Goal: Task Accomplishment & Management: Complete application form

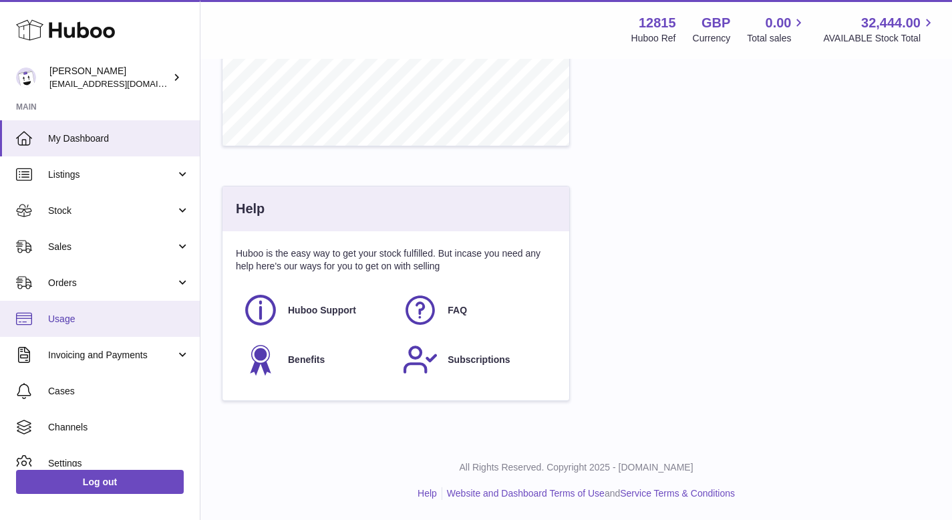
scroll to position [208, 346]
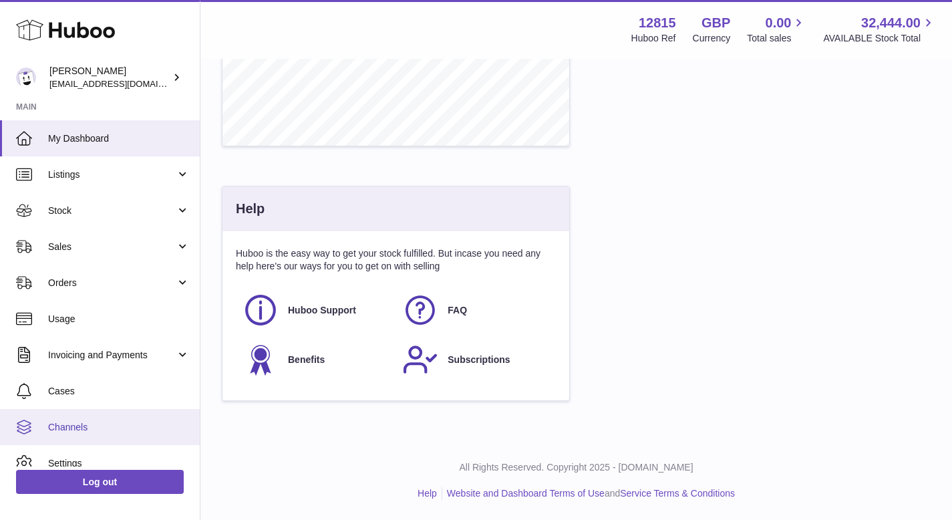
click at [102, 415] on link "Channels" at bounding box center [100, 427] width 200 height 36
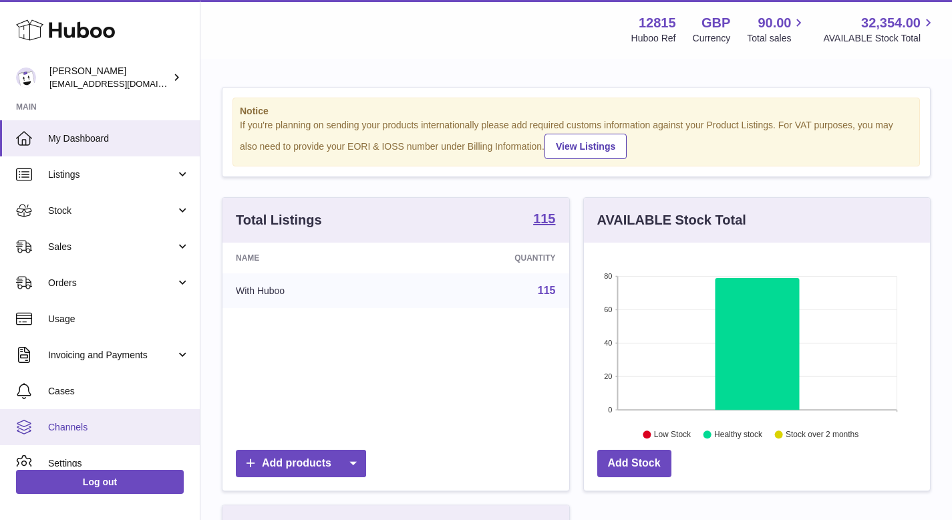
click at [85, 417] on link "Channels" at bounding box center [100, 427] width 200 height 36
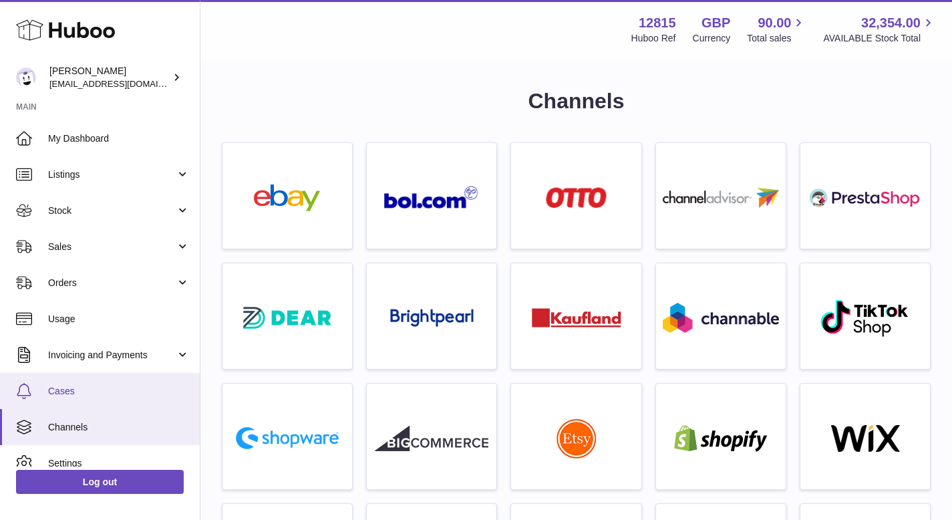
scroll to position [51, 0]
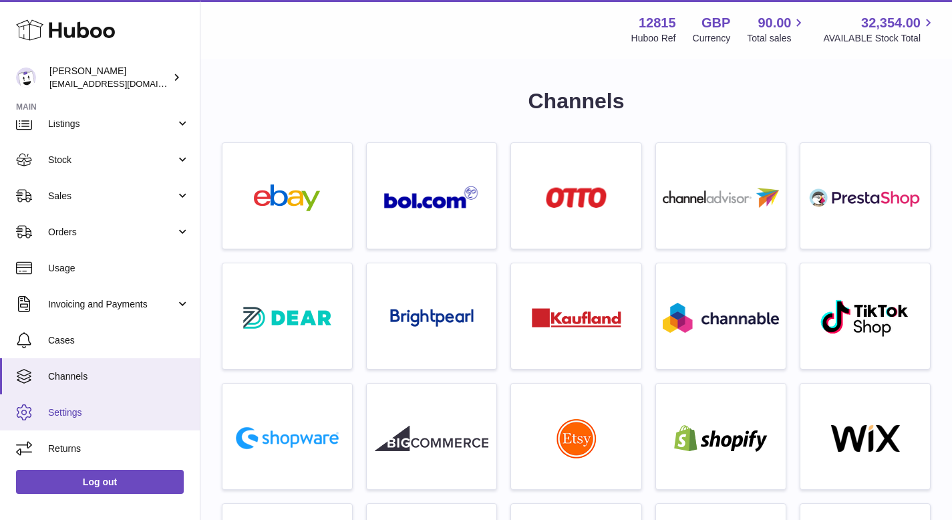
click at [94, 415] on span "Settings" at bounding box center [119, 412] width 142 height 13
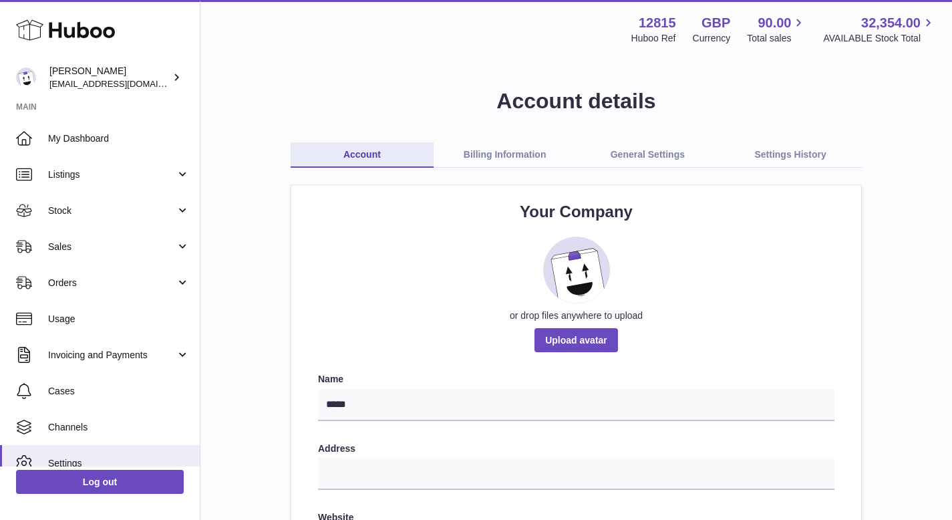
click at [660, 143] on link "General Settings" at bounding box center [648, 154] width 143 height 25
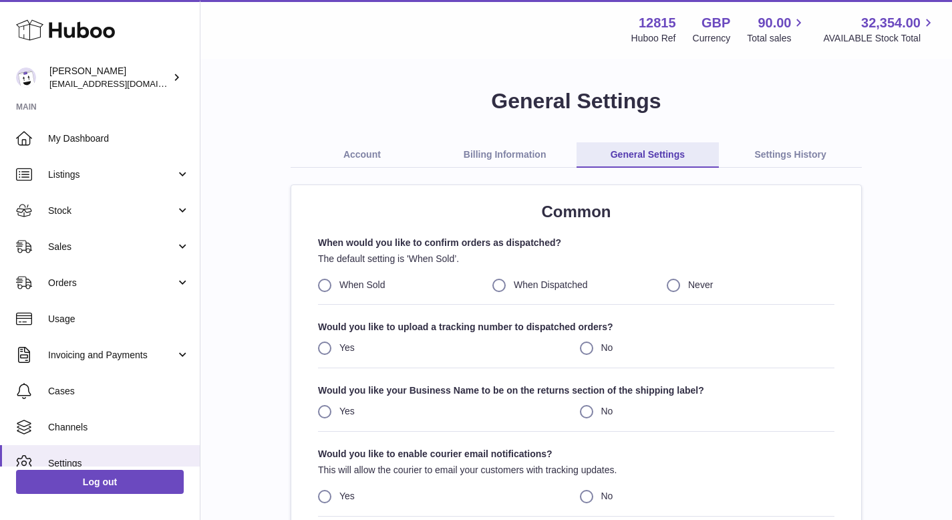
click at [773, 148] on link "Settings History" at bounding box center [790, 154] width 143 height 25
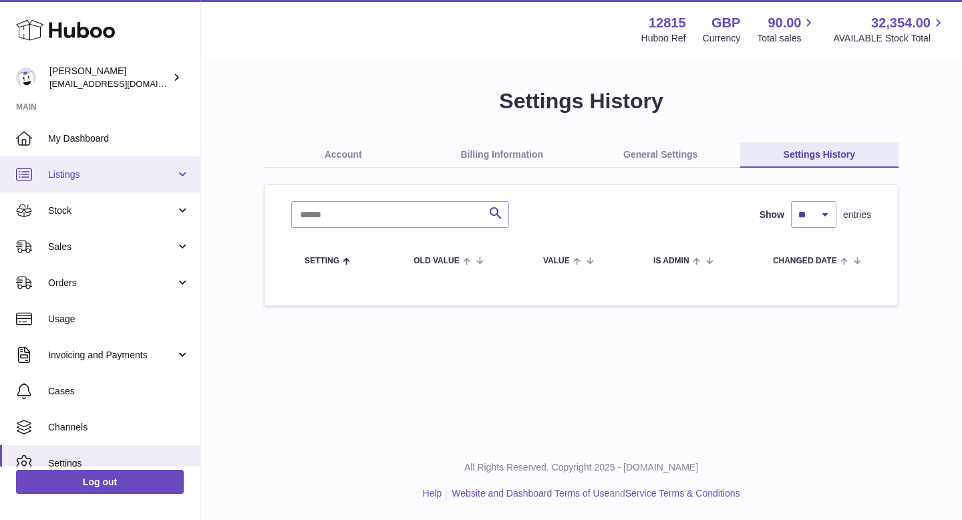
click at [146, 180] on span "Listings" at bounding box center [112, 174] width 128 height 13
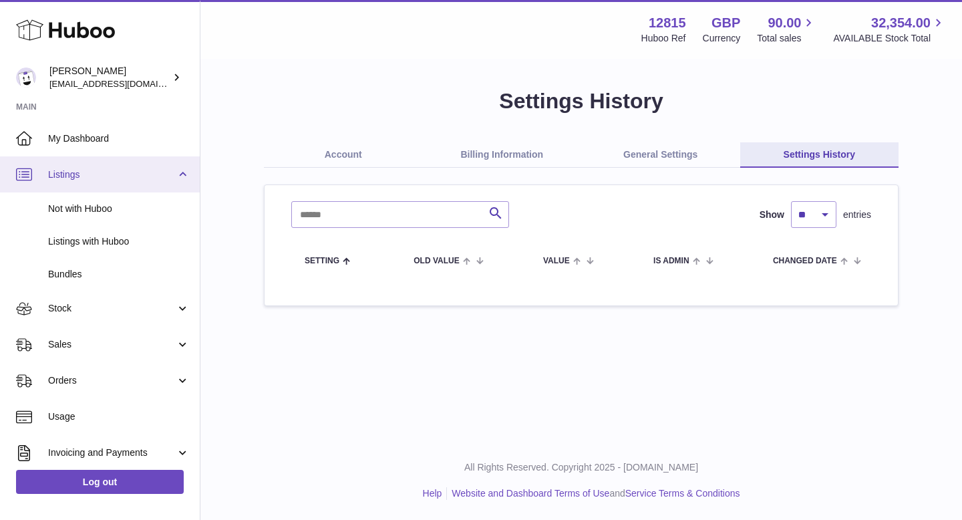
click at [146, 166] on link "Listings" at bounding box center [100, 174] width 200 height 36
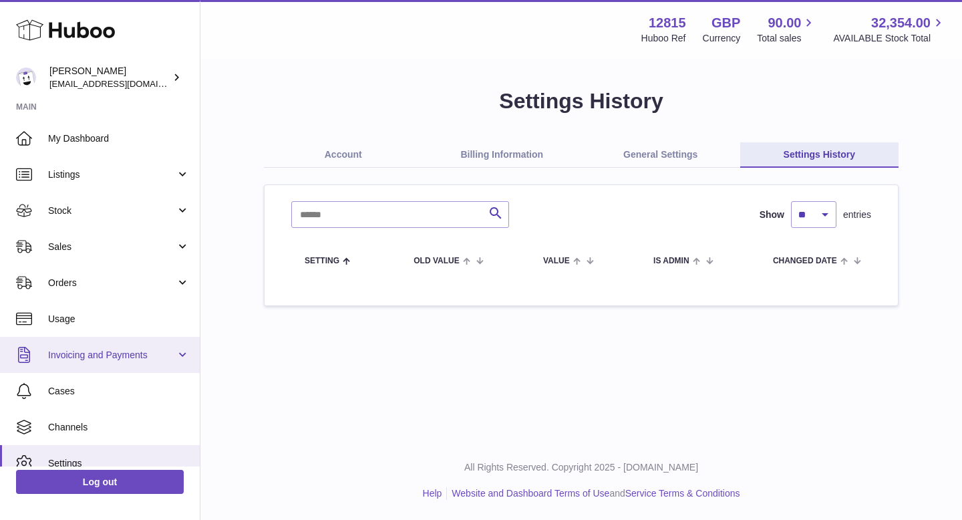
click at [140, 349] on span "Invoicing and Payments" at bounding box center [112, 355] width 128 height 13
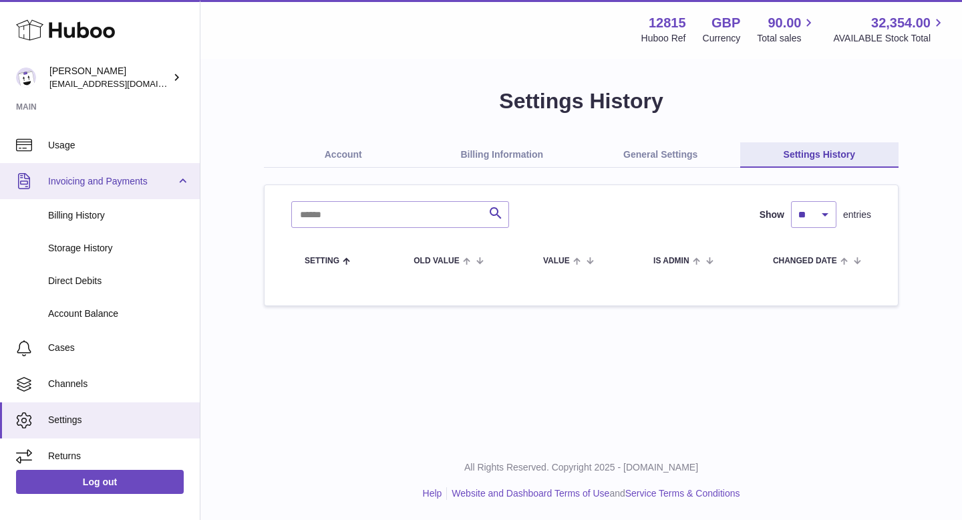
scroll to position [181, 0]
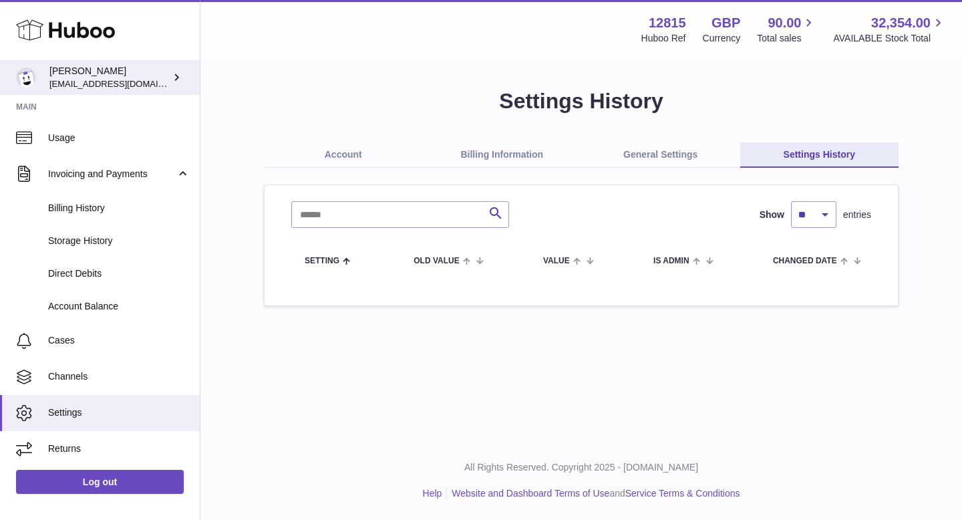
click at [150, 84] on span "[EMAIL_ADDRESS][DOMAIN_NAME]" at bounding box center [122, 83] width 147 height 11
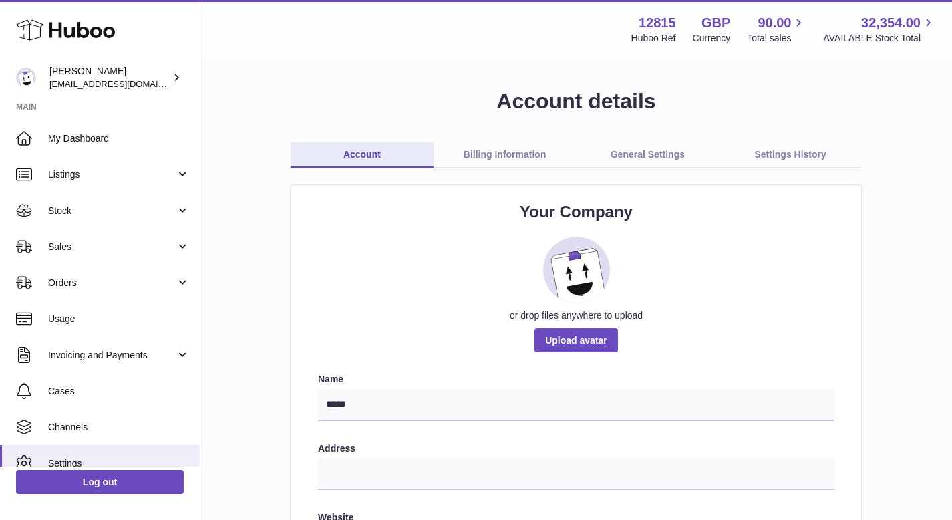
click at [767, 153] on link "Settings History" at bounding box center [790, 154] width 143 height 25
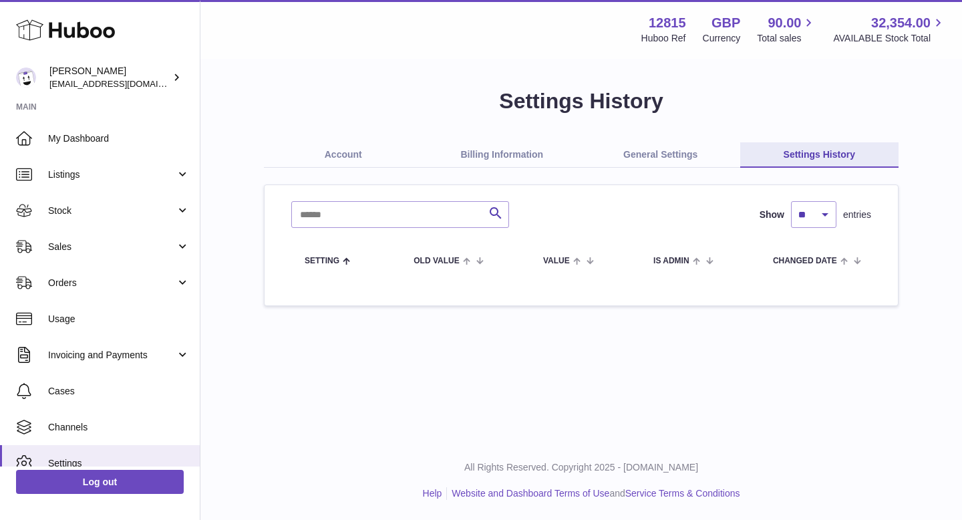
click at [653, 150] on link "General Settings" at bounding box center [660, 154] width 159 height 25
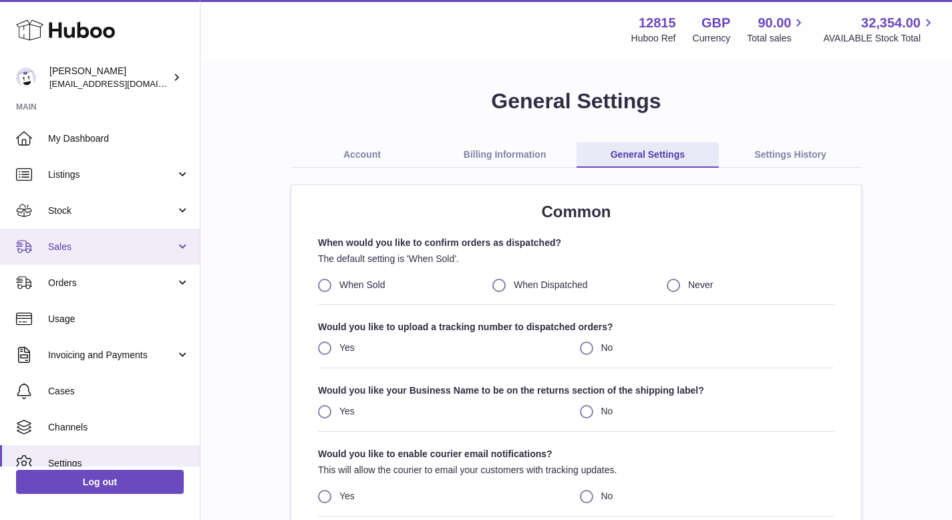
click at [0, 259] on link "Sales" at bounding box center [100, 247] width 200 height 36
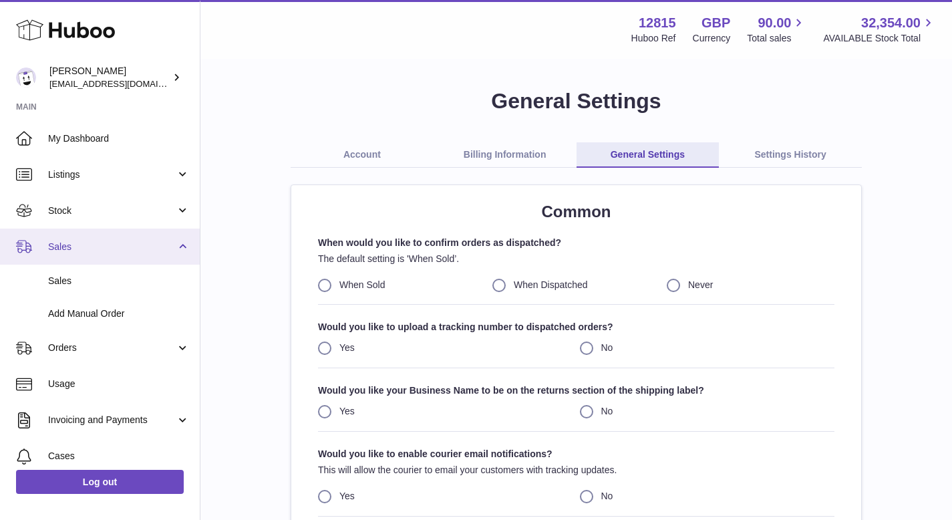
click at [104, 251] on span "Sales" at bounding box center [112, 247] width 128 height 13
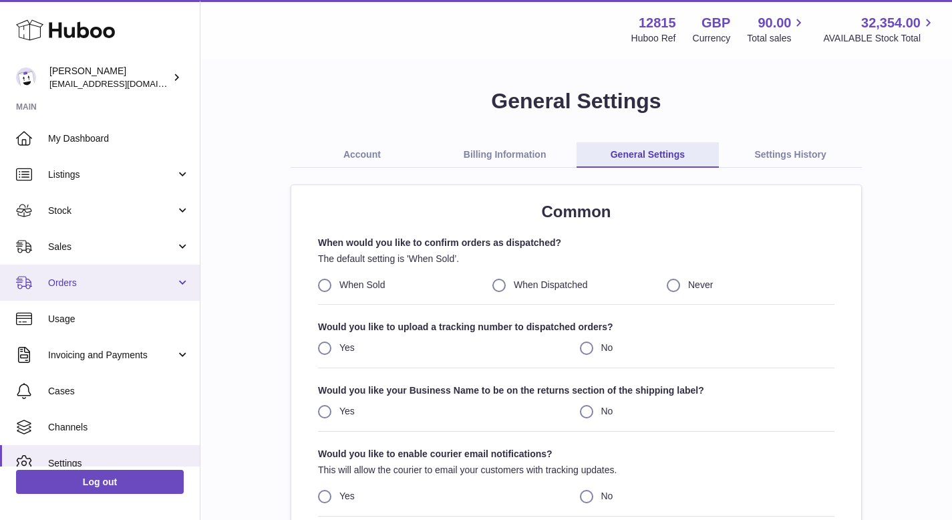
click at [102, 285] on span "Orders" at bounding box center [112, 283] width 128 height 13
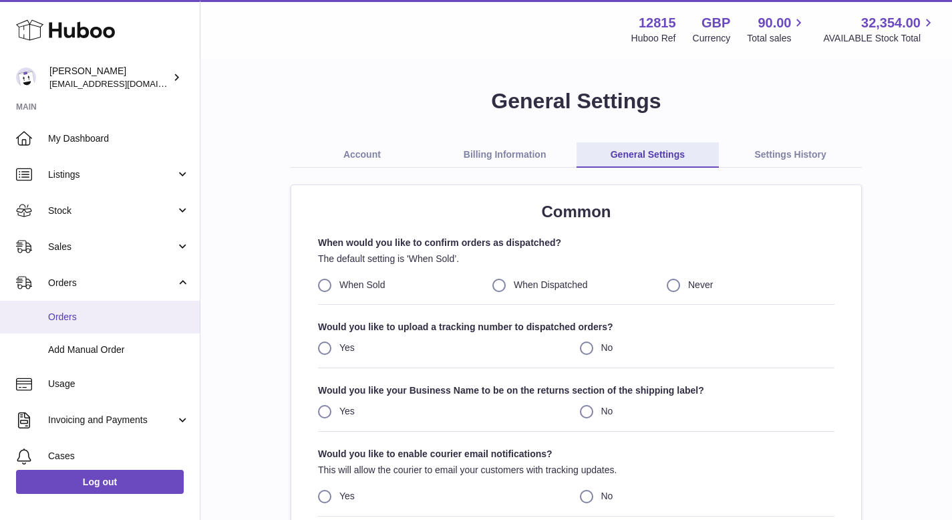
click at [99, 322] on span "Orders" at bounding box center [119, 317] width 142 height 13
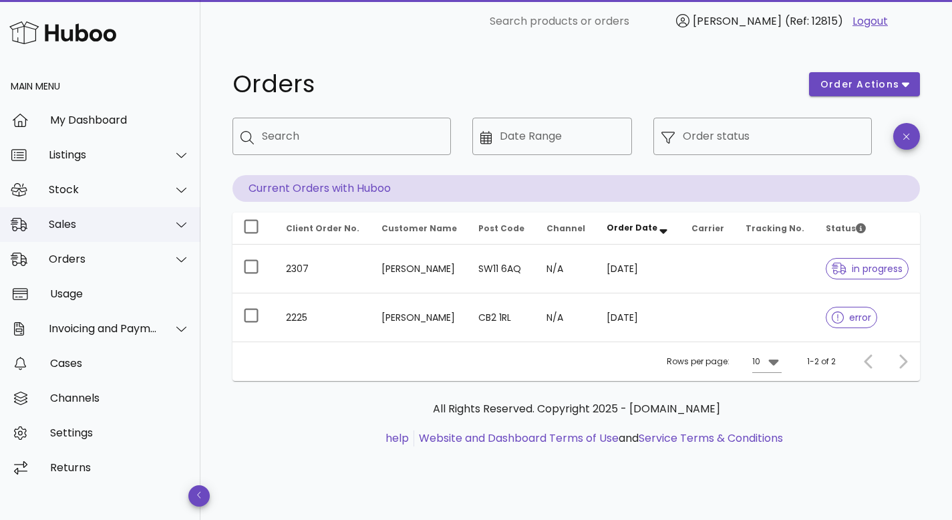
click at [85, 225] on div "Sales" at bounding box center [103, 224] width 109 height 13
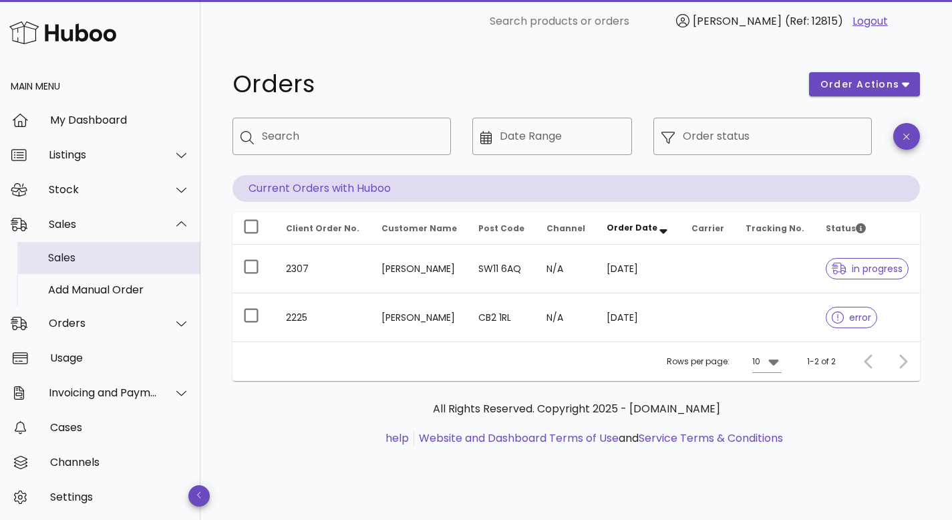
click at [69, 252] on div "Sales" at bounding box center [119, 257] width 142 height 13
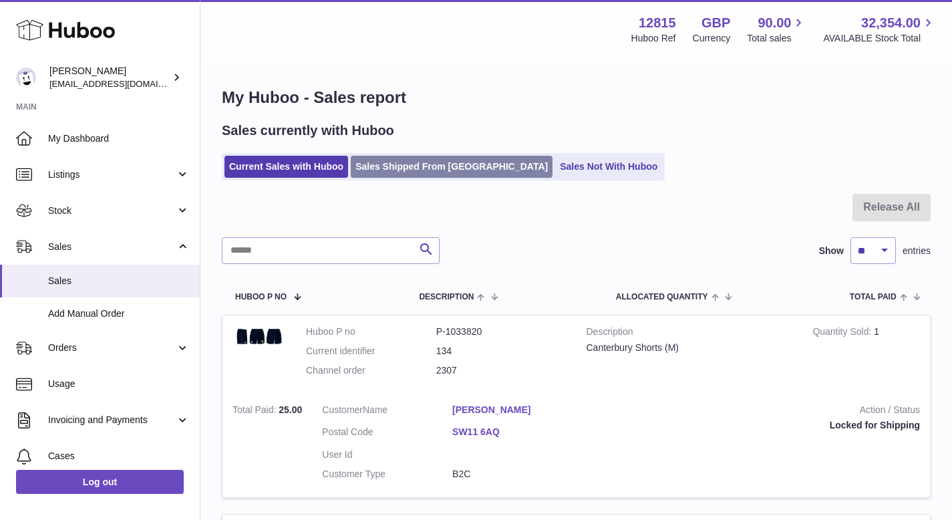
click at [430, 171] on link "Sales Shipped From [GEOGRAPHIC_DATA]" at bounding box center [452, 167] width 202 height 22
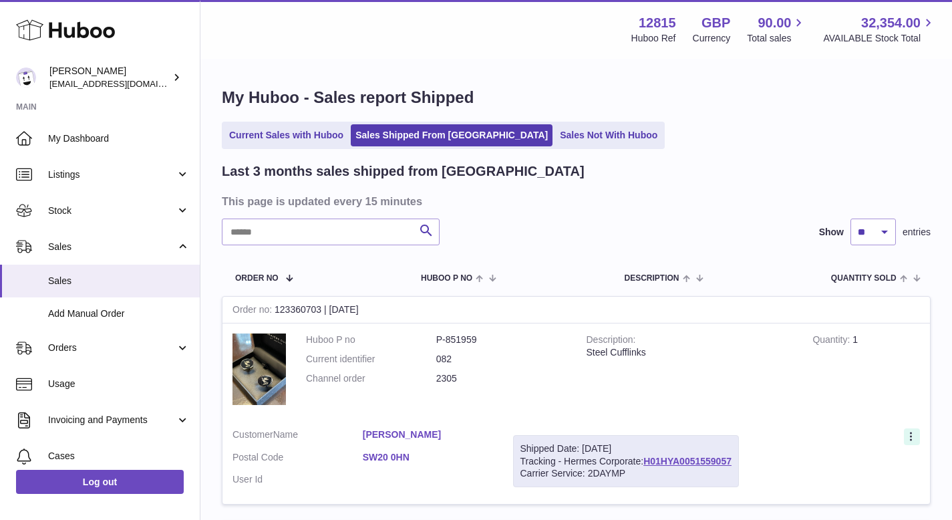
click at [916, 438] on icon at bounding box center [912, 437] width 15 height 13
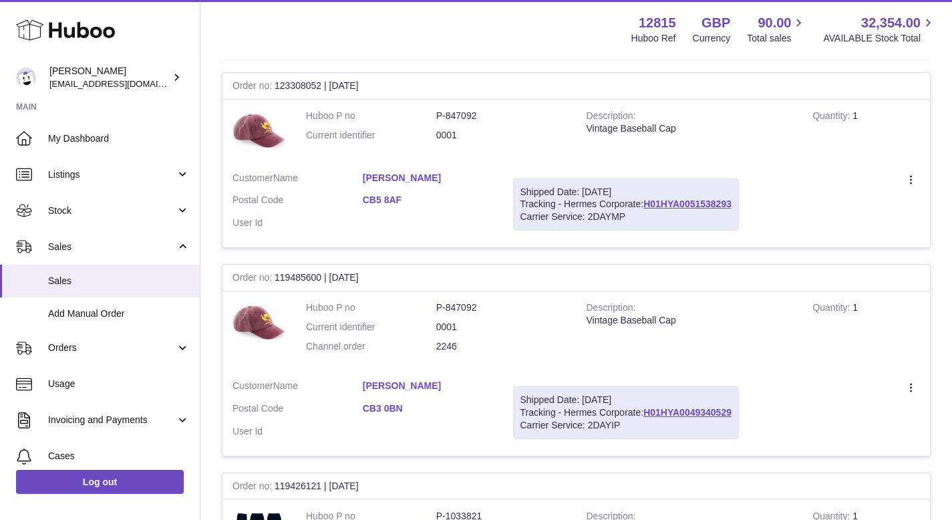
scroll to position [656, 0]
click at [907, 390] on icon at bounding box center [912, 389] width 15 height 13
click at [858, 345] on td "Quantity 1" at bounding box center [866, 331] width 128 height 78
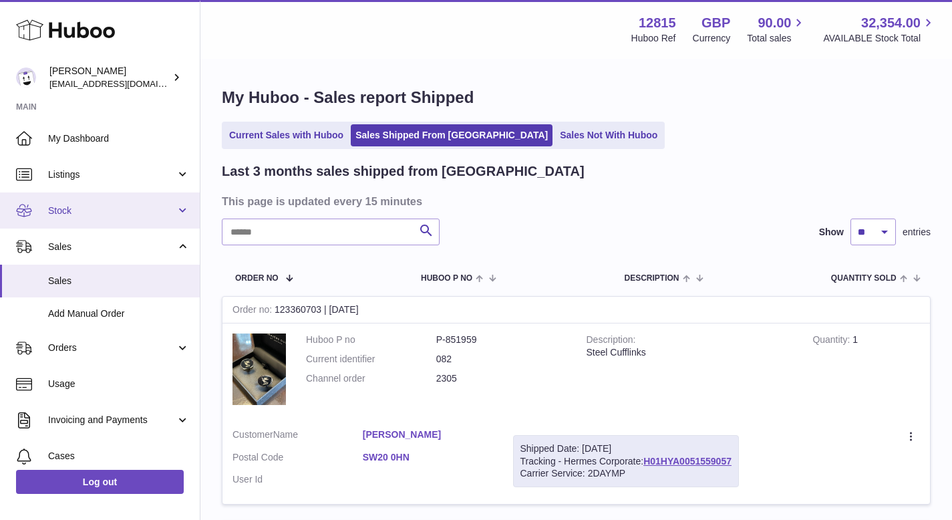
scroll to position [116, 0]
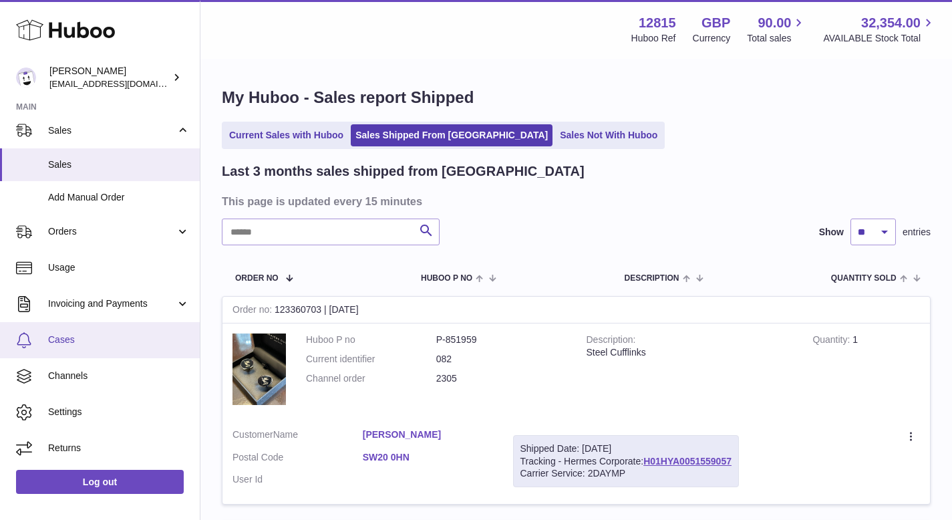
click at [80, 339] on span "Cases" at bounding box center [119, 339] width 142 height 13
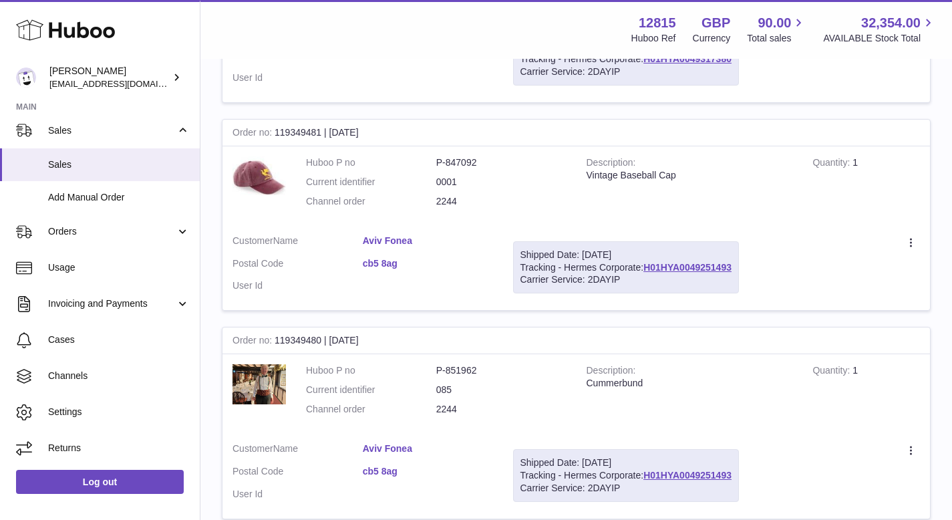
scroll to position [1056, 0]
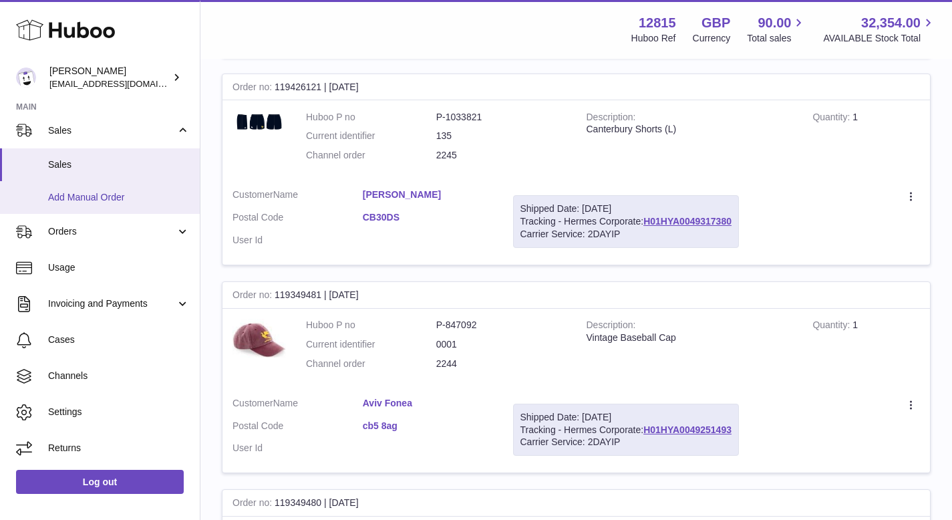
click at [131, 193] on span "Add Manual Order" at bounding box center [119, 197] width 142 height 13
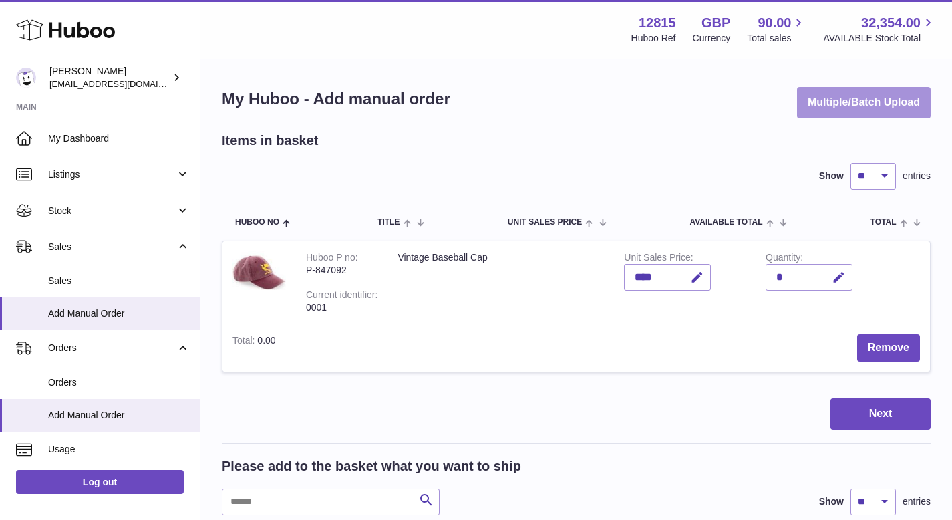
click at [885, 100] on button "Multiple/Batch Upload" at bounding box center [864, 102] width 134 height 31
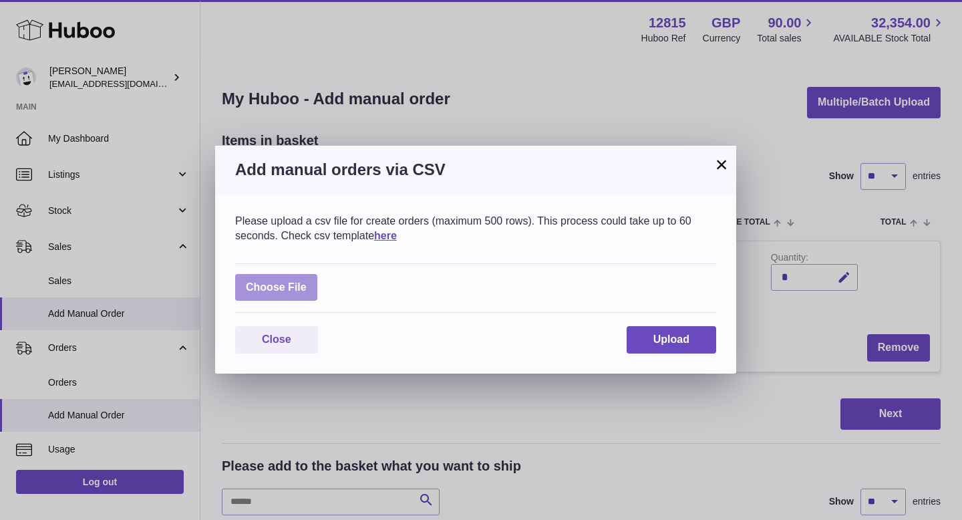
click at [265, 293] on label at bounding box center [276, 287] width 82 height 27
click at [307, 281] on input "file" at bounding box center [307, 281] width 1 height 1
type input "**********"
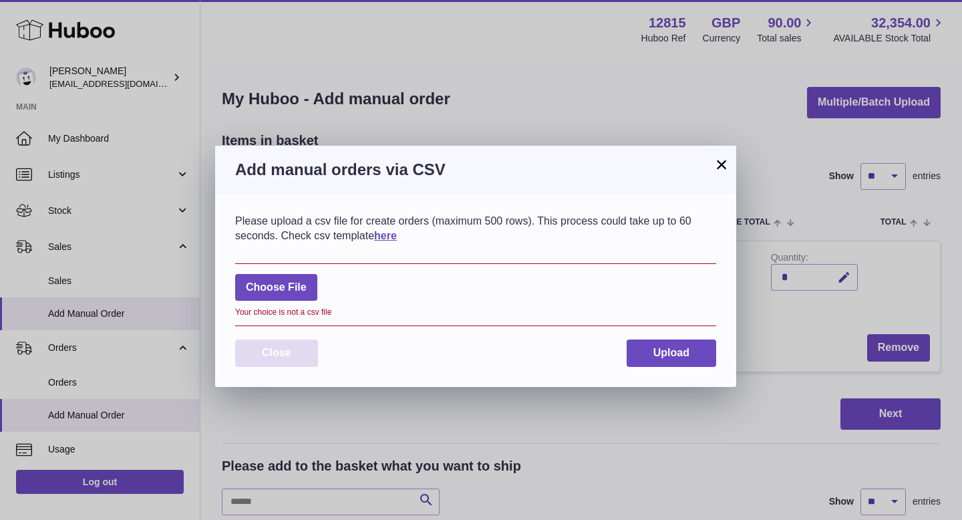
click at [261, 350] on button "Close" at bounding box center [276, 352] width 83 height 27
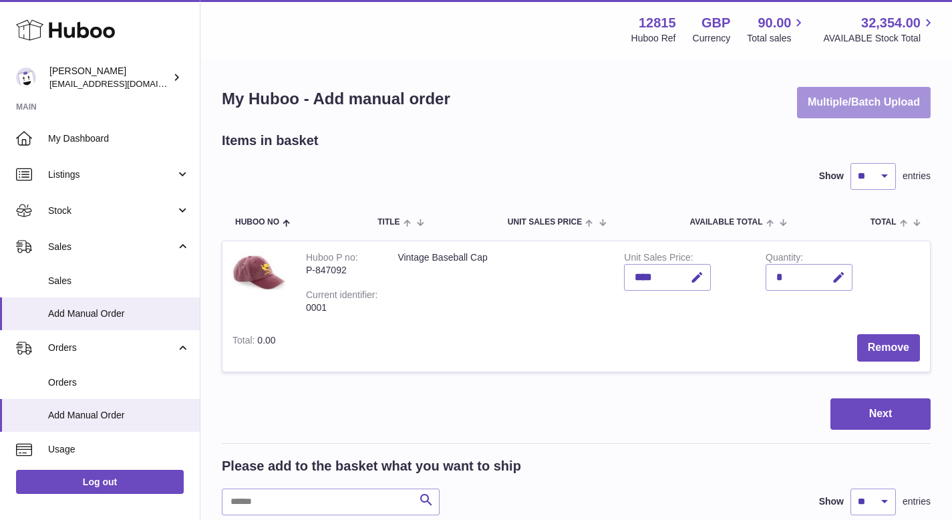
click at [861, 102] on button "Multiple/Batch Upload" at bounding box center [864, 102] width 134 height 31
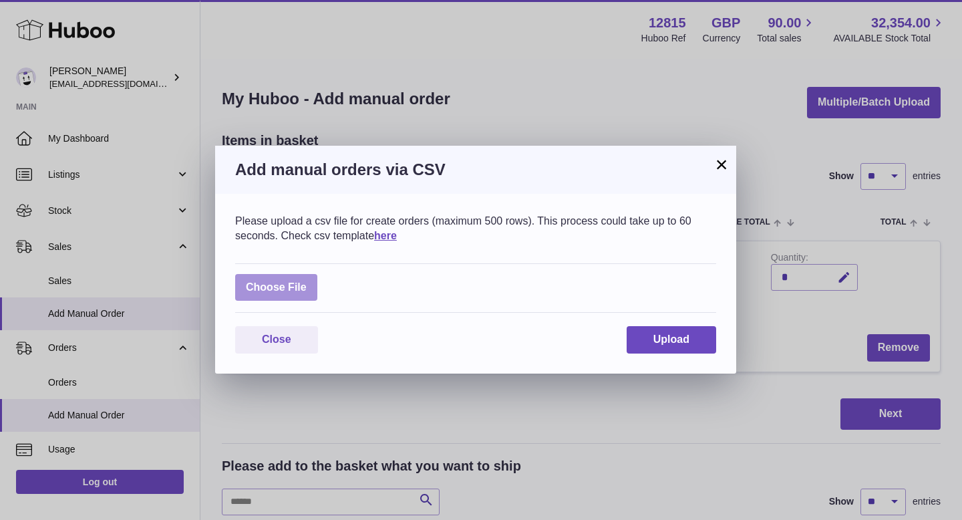
click at [262, 288] on label at bounding box center [276, 287] width 82 height 27
click at [307, 281] on input "file" at bounding box center [307, 281] width 1 height 1
type input "**********"
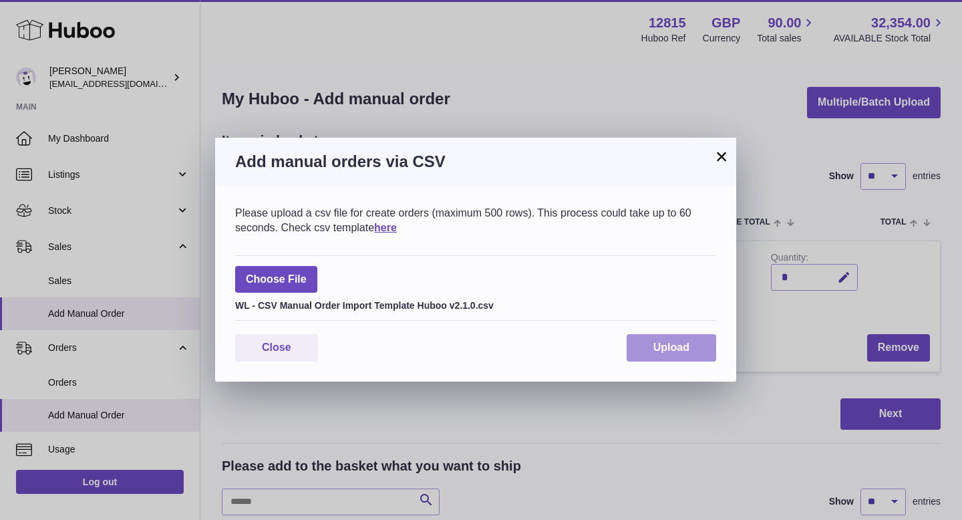
click at [665, 345] on span "Upload" at bounding box center [671, 346] width 36 height 11
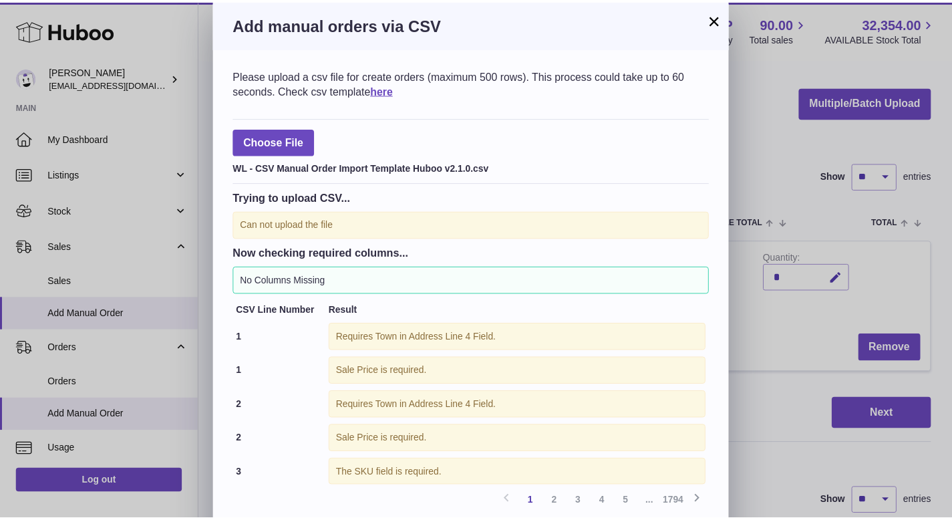
scroll to position [56, 0]
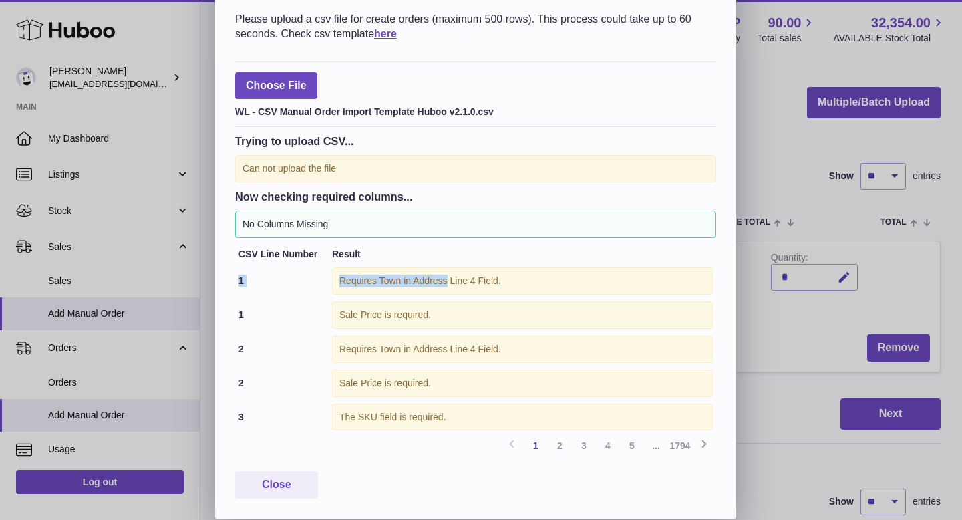
drag, startPoint x: 237, startPoint y: 268, endPoint x: 446, endPoint y: 280, distance: 210.1
click at [446, 280] on tr "1 Requires Town in Address Line 4 Field." at bounding box center [475, 281] width 481 height 34
click at [446, 280] on div "Requires Town in Address Line 4 Field." at bounding box center [522, 280] width 381 height 27
click at [283, 479] on span "Close" at bounding box center [276, 483] width 29 height 11
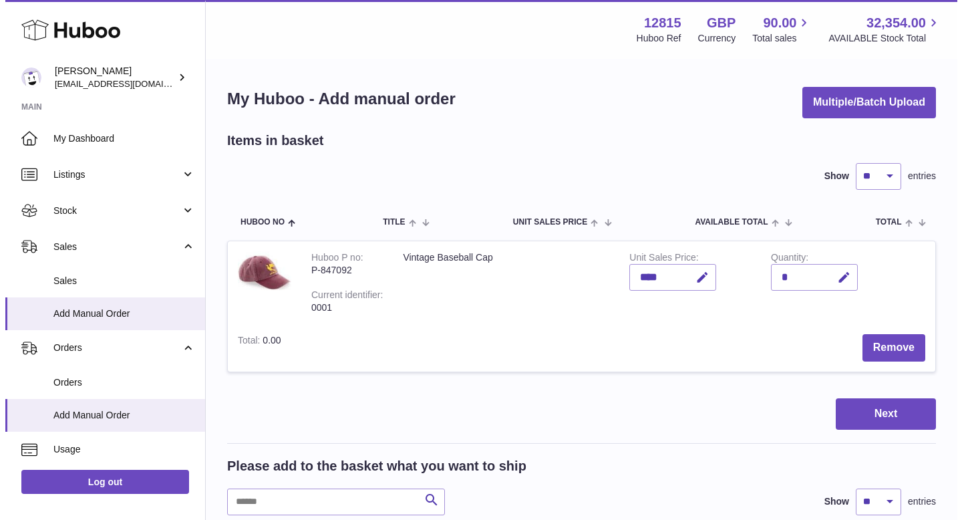
scroll to position [0, 0]
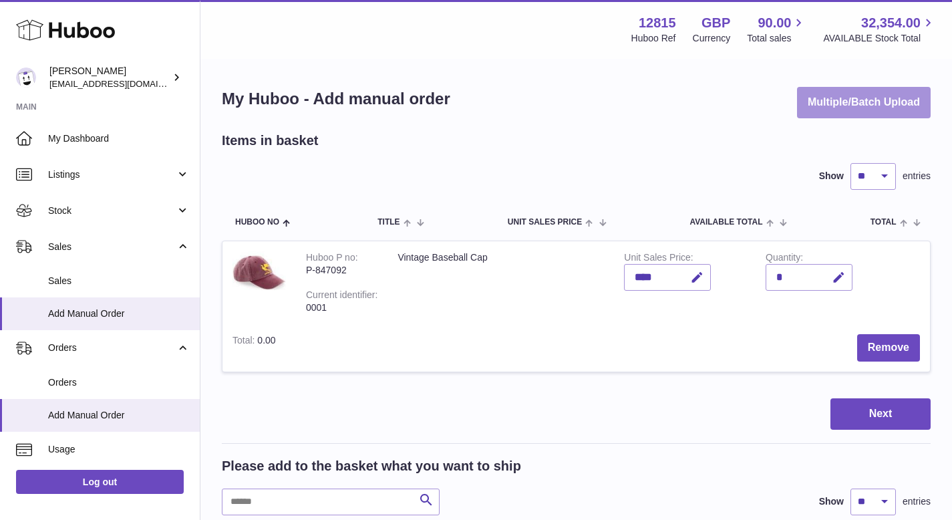
click at [863, 100] on button "Multiple/Batch Upload" at bounding box center [864, 102] width 134 height 31
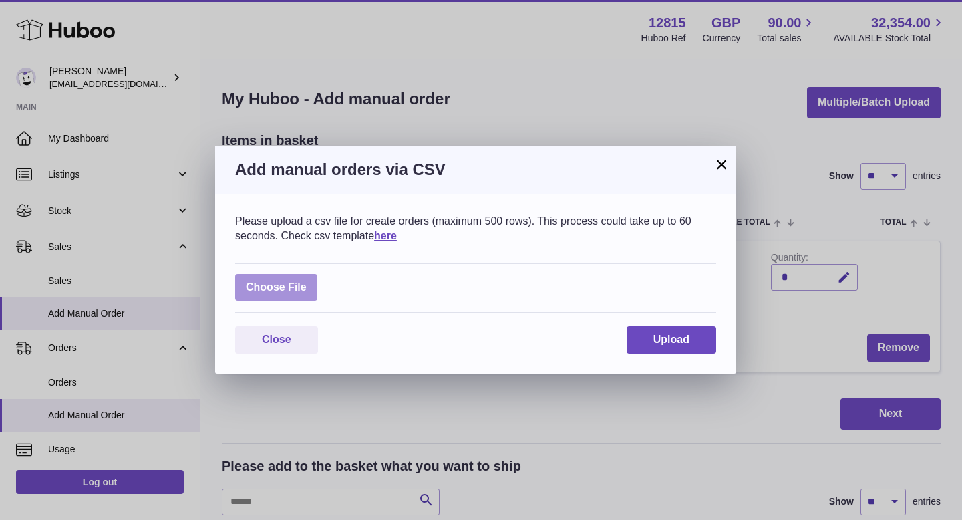
click at [266, 286] on label at bounding box center [276, 287] width 82 height 27
click at [307, 281] on input "file" at bounding box center [307, 281] width 1 height 1
type input "**********"
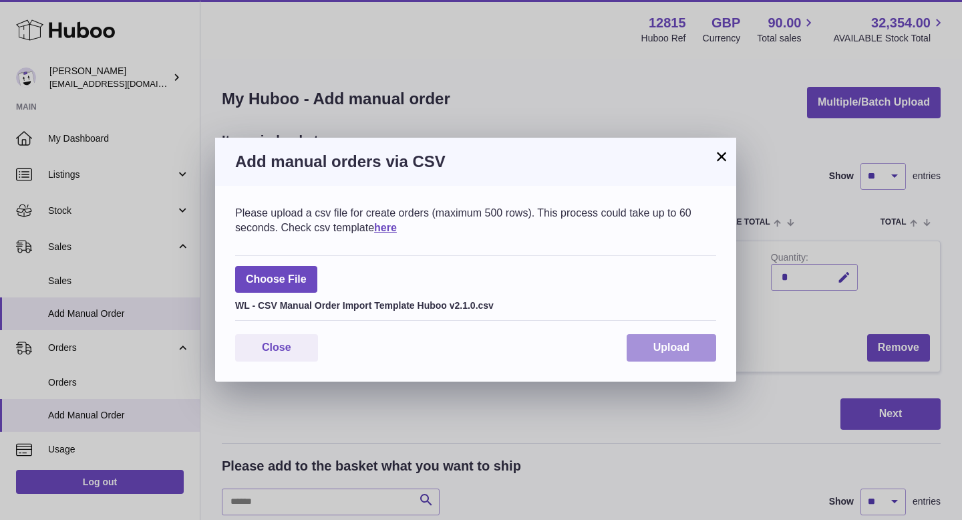
click at [682, 350] on span "Upload" at bounding box center [671, 346] width 36 height 11
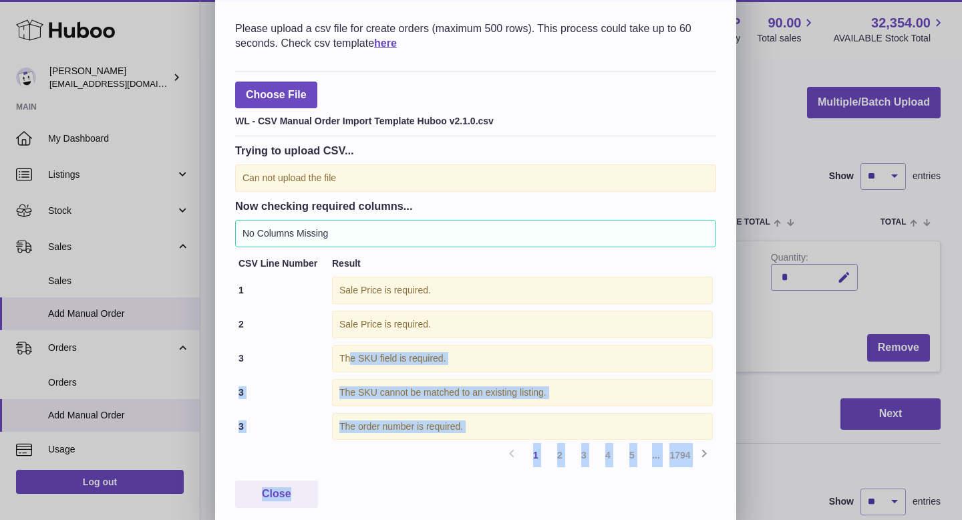
scroll to position [56, 0]
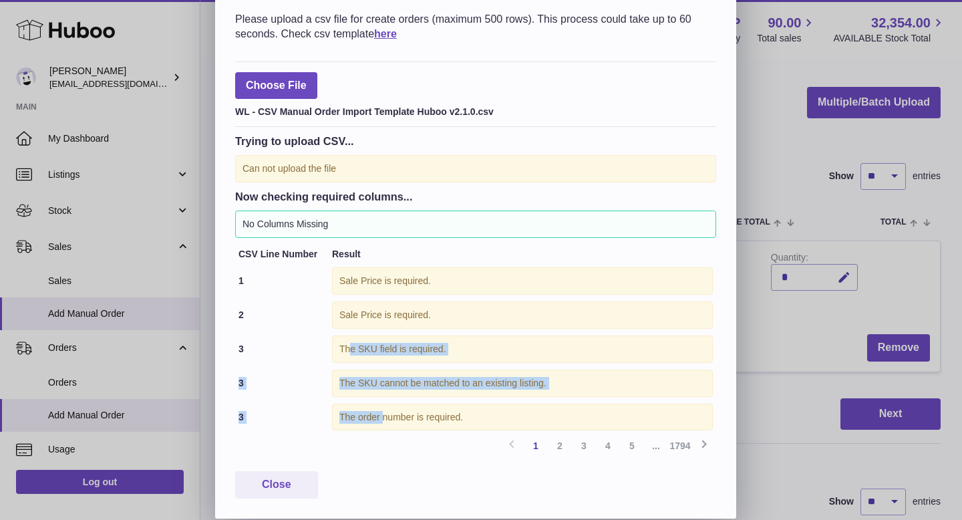
drag, startPoint x: 348, startPoint y: 352, endPoint x: 384, endPoint y: 402, distance: 60.8
click at [384, 402] on tbody "1 Sale Price is required. 2 Sale Price is required. 3 The SKU field is required…" at bounding box center [475, 349] width 481 height 170
click at [384, 402] on td "The order number is required." at bounding box center [523, 417] width 388 height 34
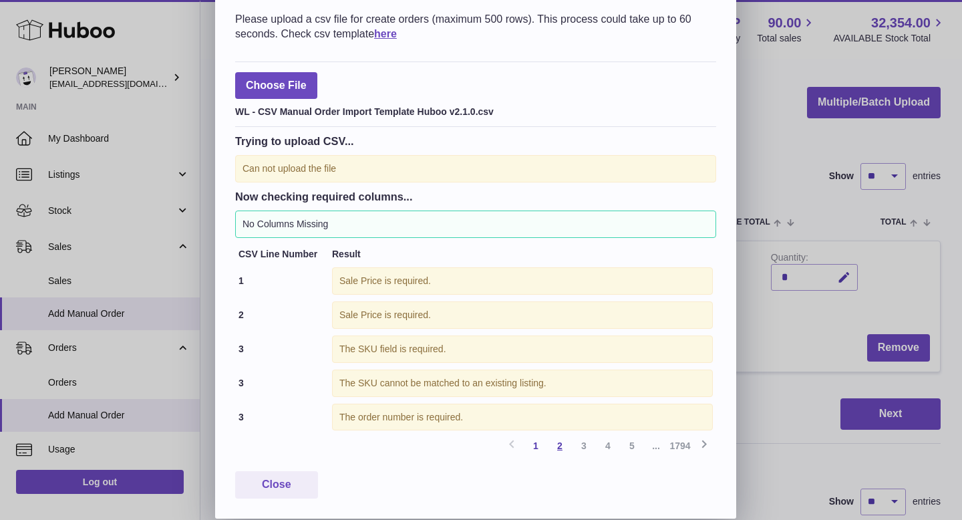
click at [557, 450] on link "2" at bounding box center [560, 446] width 24 height 24
click at [586, 442] on link "3" at bounding box center [584, 446] width 24 height 24
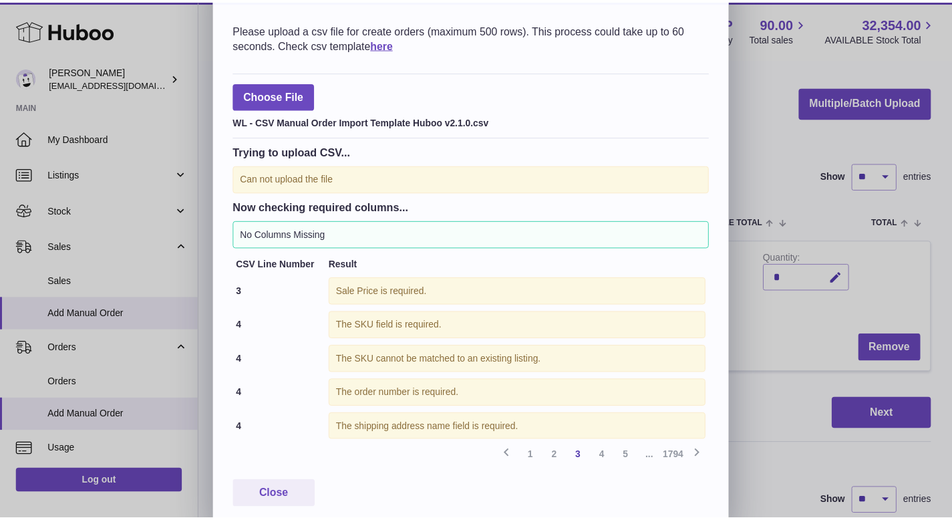
scroll to position [0, 0]
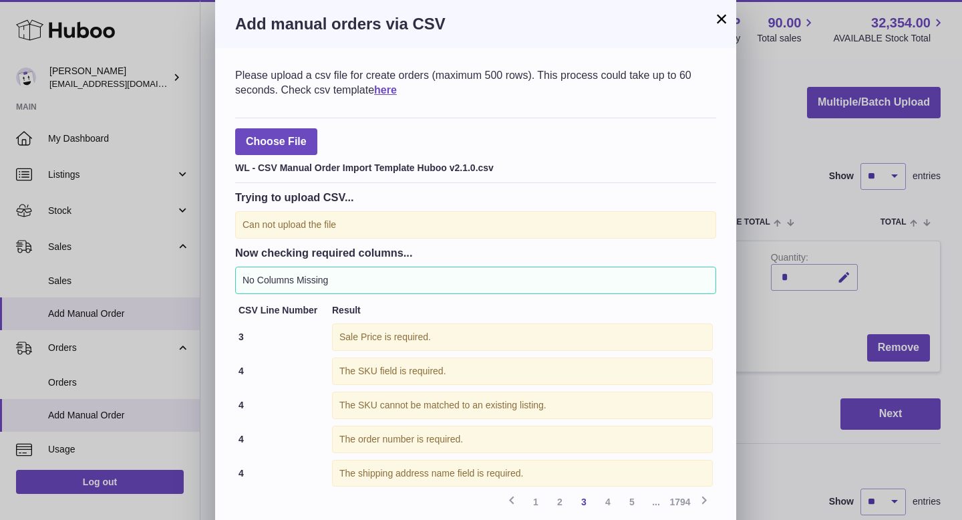
click at [724, 13] on button "×" at bounding box center [722, 19] width 16 height 16
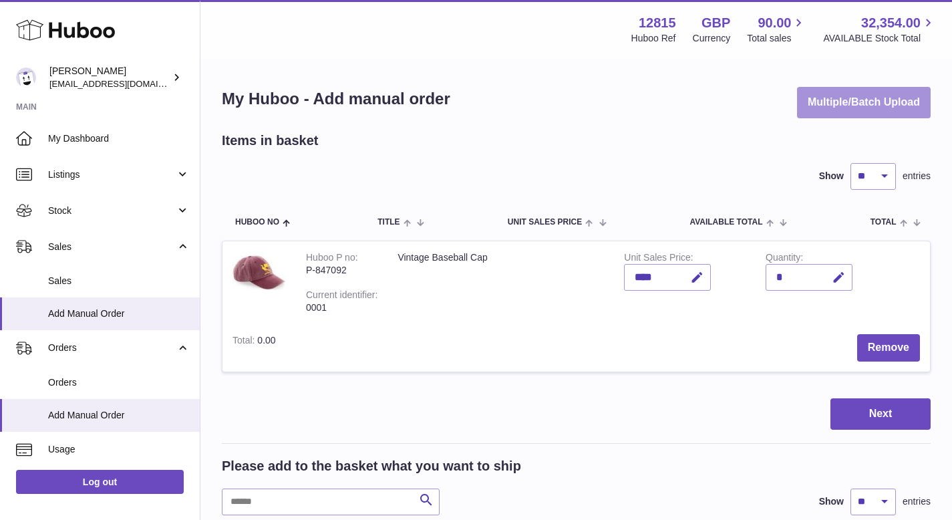
click at [892, 107] on button "Multiple/Batch Upload" at bounding box center [864, 102] width 134 height 31
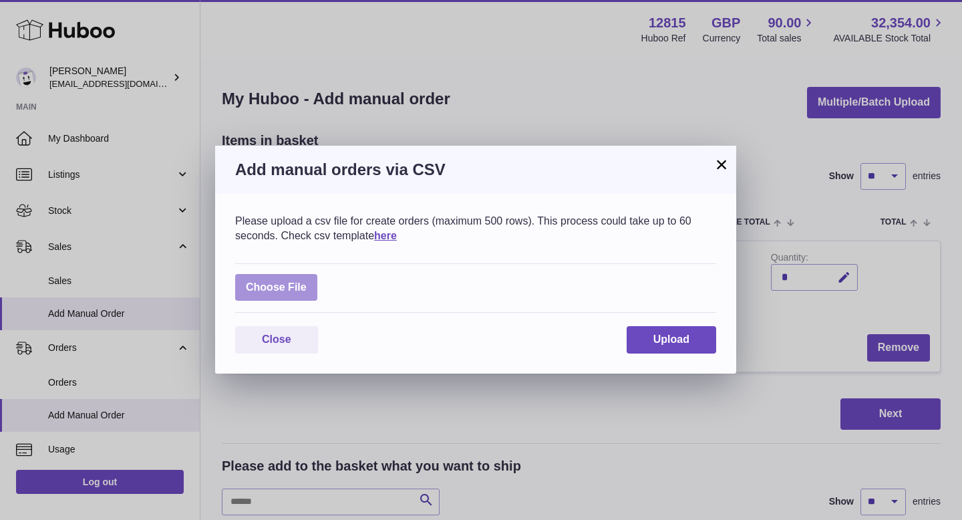
click at [277, 285] on label at bounding box center [276, 287] width 82 height 27
click at [307, 281] on input "file" at bounding box center [307, 281] width 1 height 1
type input "**********"
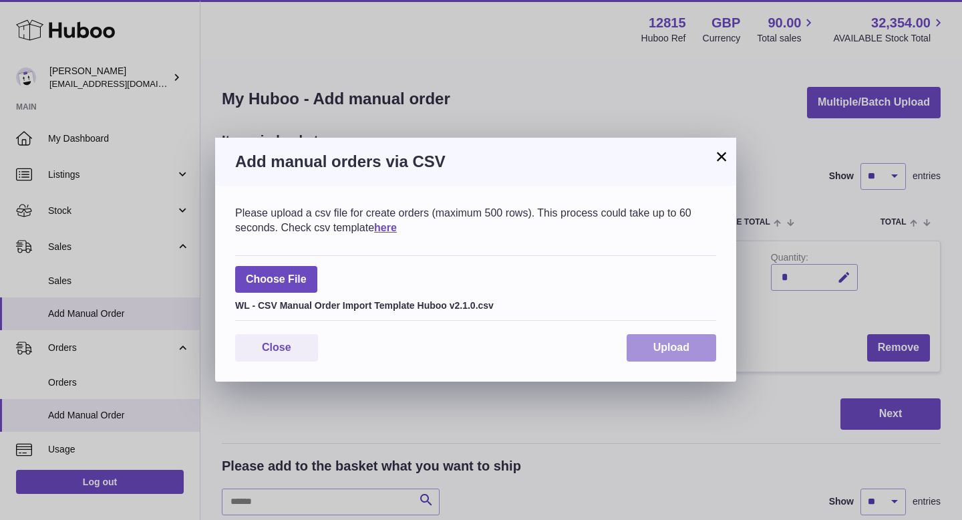
click at [669, 343] on span "Upload" at bounding box center [671, 346] width 36 height 11
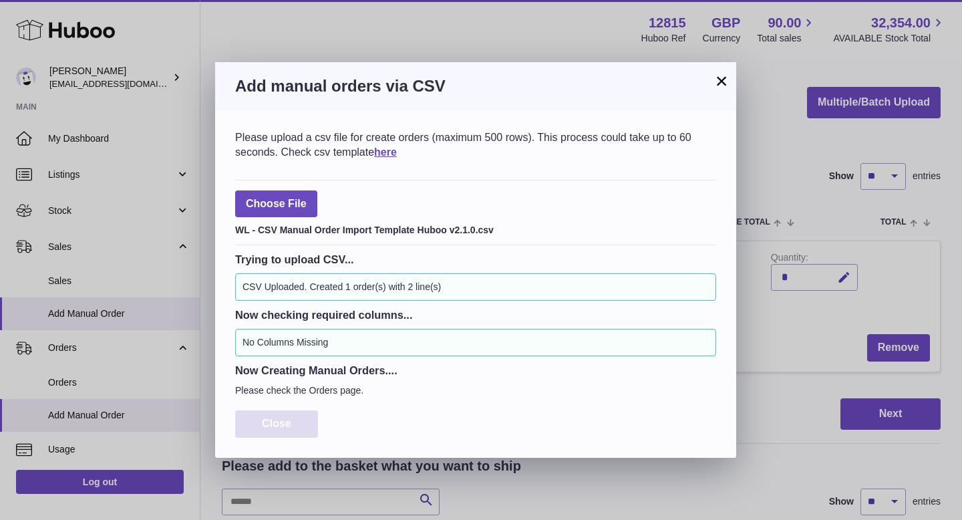
click at [279, 410] on button "Close" at bounding box center [276, 423] width 83 height 27
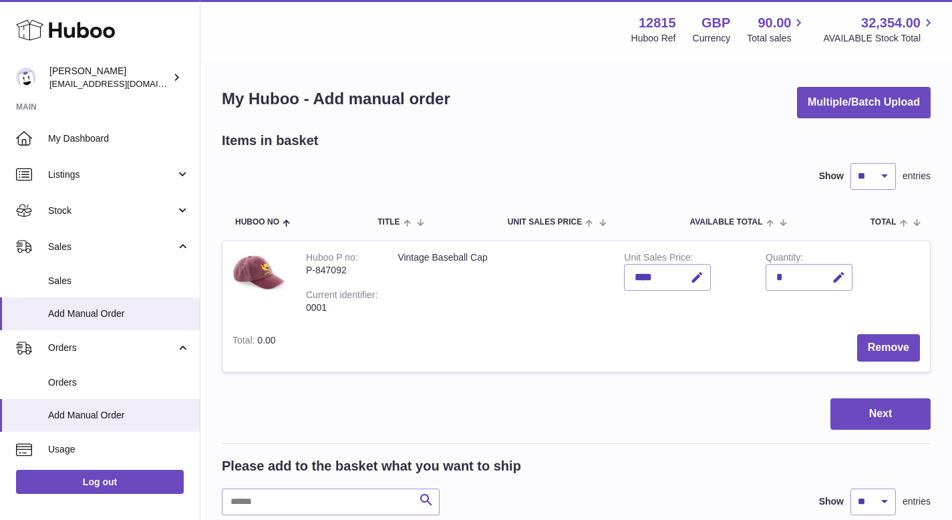
scroll to position [1, 0]
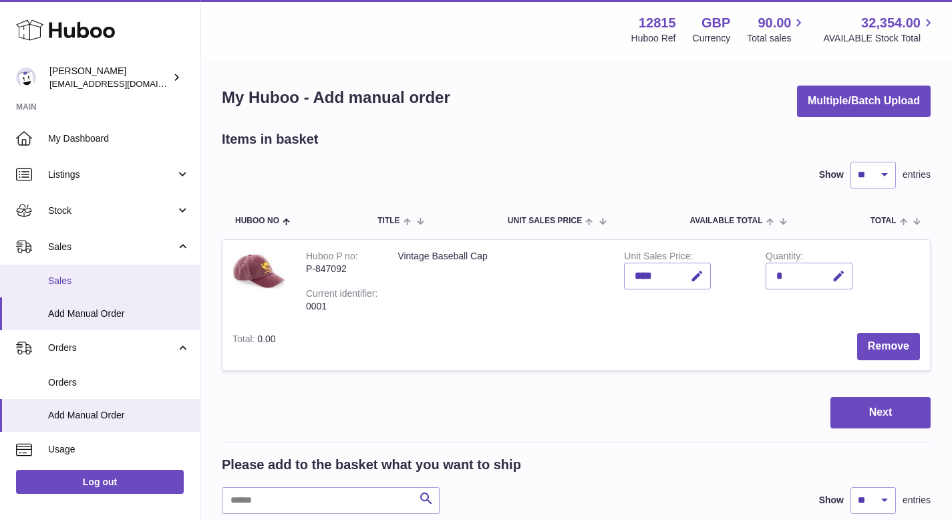
click at [97, 271] on link "Sales" at bounding box center [100, 281] width 200 height 33
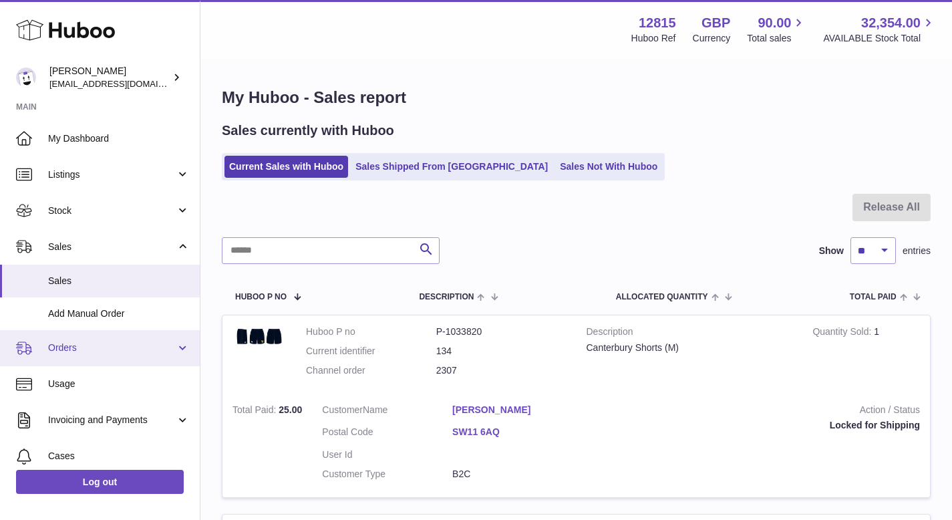
click at [106, 348] on span "Orders" at bounding box center [112, 347] width 128 height 13
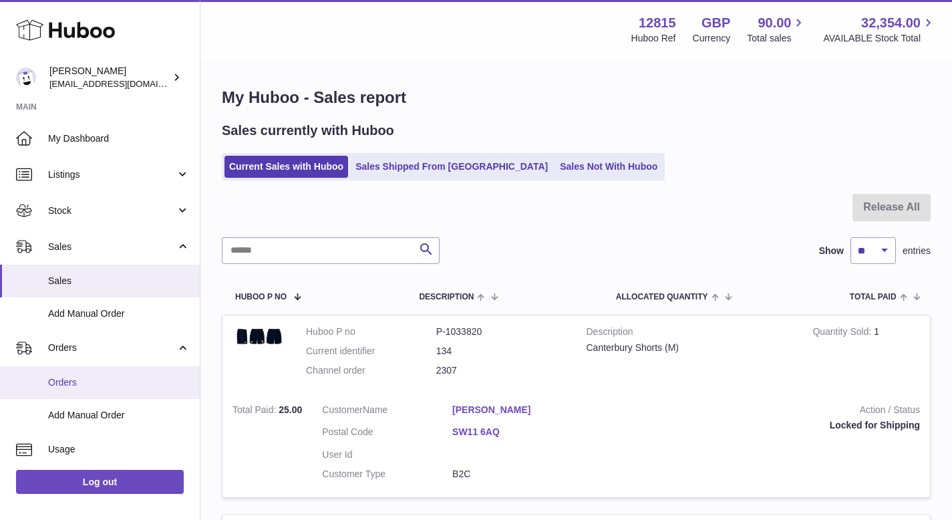
click at [90, 371] on link "Orders" at bounding box center [100, 382] width 200 height 33
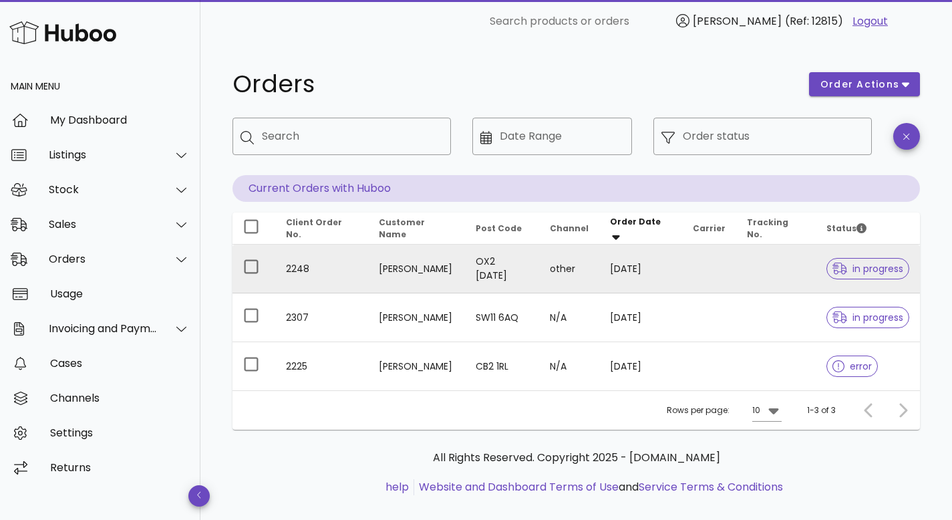
click at [599, 284] on td "other" at bounding box center [569, 269] width 60 height 49
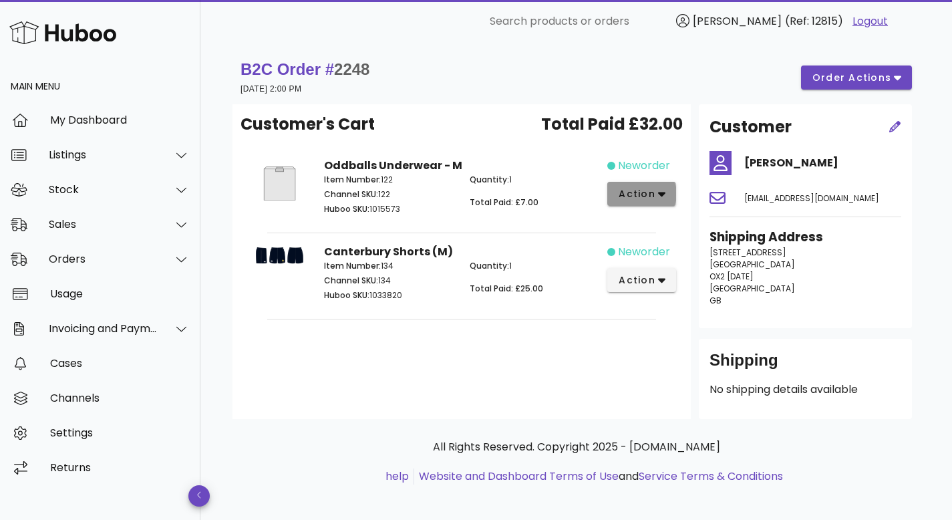
click at [643, 200] on span "action" at bounding box center [636, 194] width 37 height 14
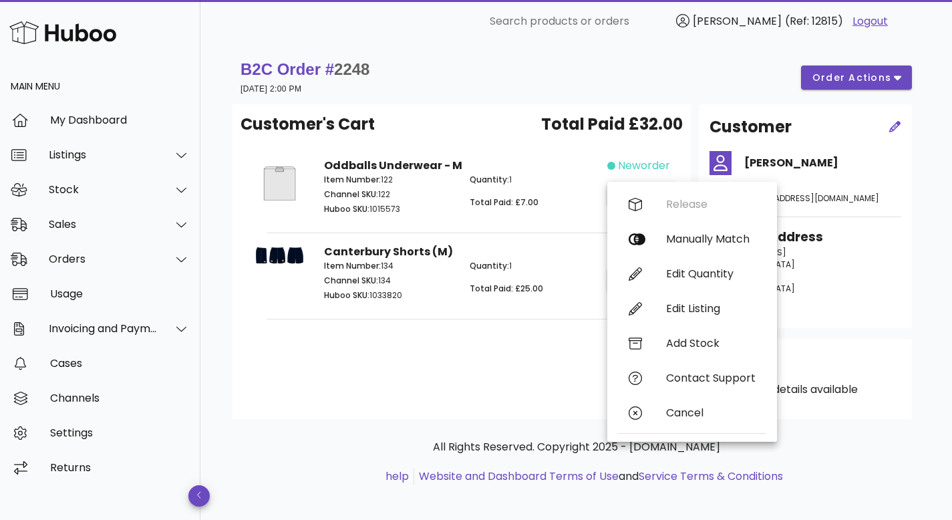
click at [480, 343] on div "Customer's Cart Total Paid £32.00 Oddballs Underwear - M Item Number: 122 Chann…" at bounding box center [462, 261] width 458 height 315
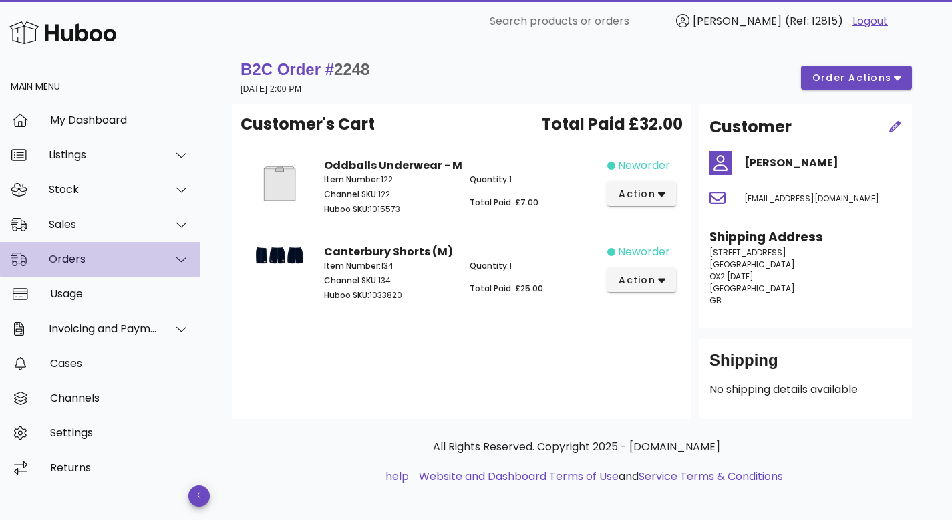
click at [99, 249] on div "Orders" at bounding box center [100, 259] width 200 height 35
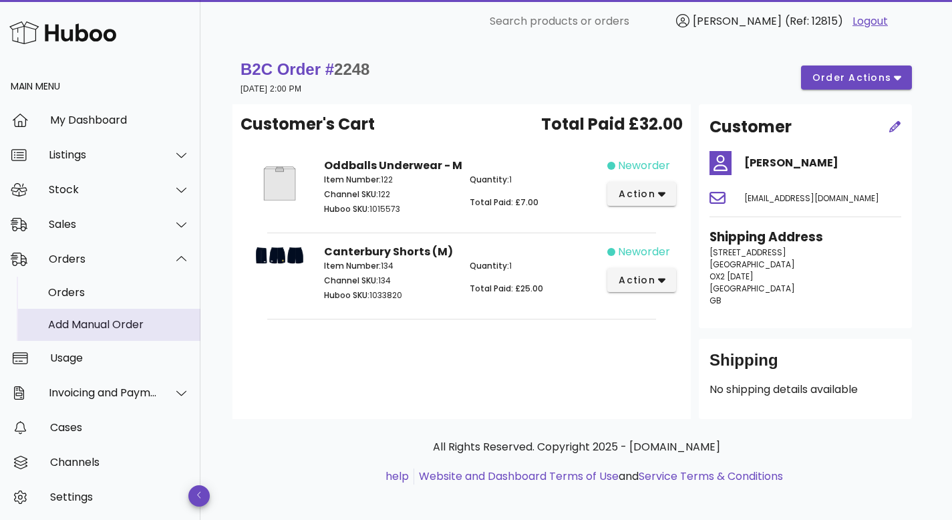
click at [99, 319] on div "Add Manual Order" at bounding box center [119, 324] width 142 height 13
